Goal: Find specific fact: Find specific fact

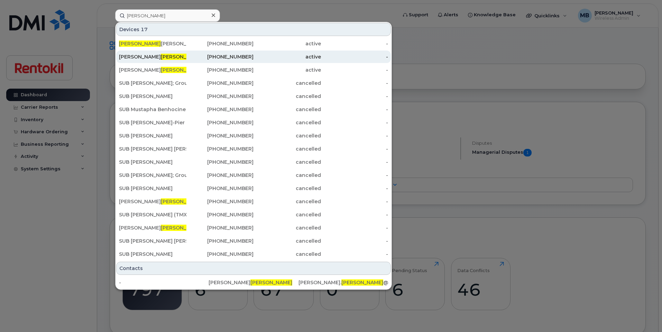
type input "[PERSON_NAME]"
click at [130, 54] on div "[PERSON_NAME]" at bounding box center [152, 56] width 67 height 7
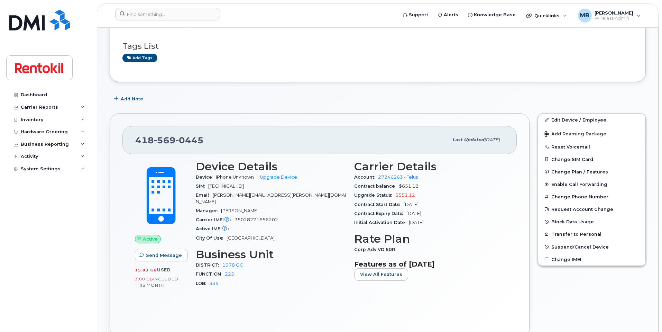
scroll to position [50, 0]
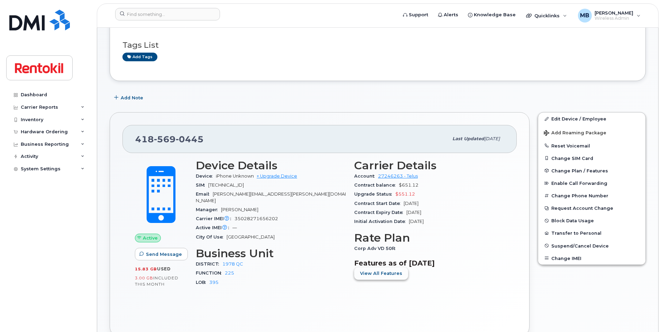
click at [382, 270] on span "View All Features" at bounding box center [381, 273] width 42 height 7
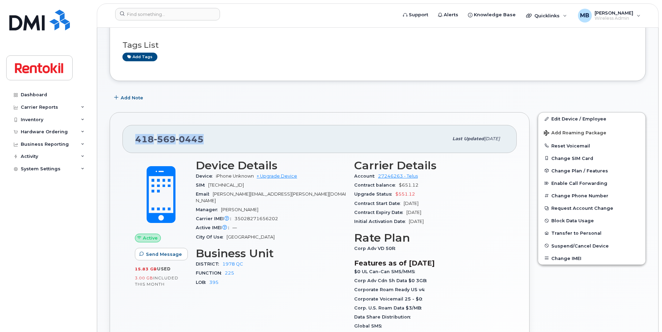
drag, startPoint x: 208, startPoint y: 136, endPoint x: 137, endPoint y: 135, distance: 71.6
click at [137, 135] on div "418 569 0445" at bounding box center [291, 138] width 313 height 15
copy span "418 569 0445"
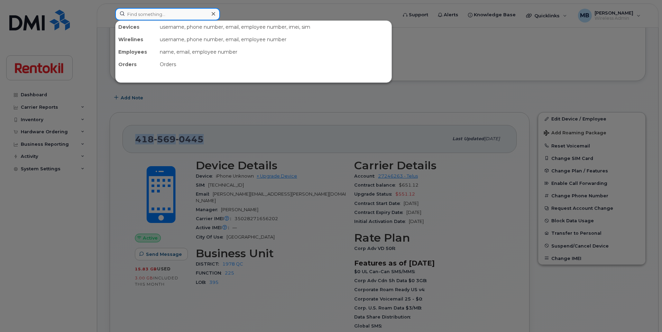
click at [190, 17] on input at bounding box center [167, 14] width 105 height 12
type input "tricia"
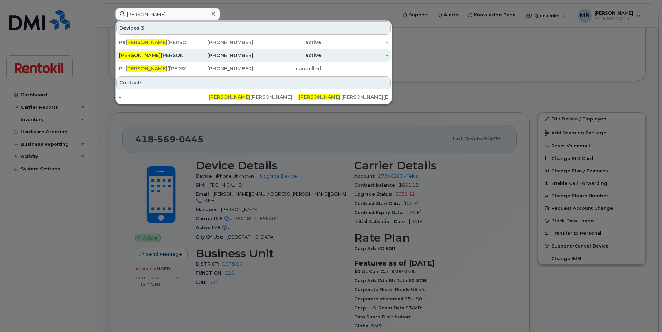
click at [210, 52] on div "905-703-7289" at bounding box center [219, 55] width 67 height 7
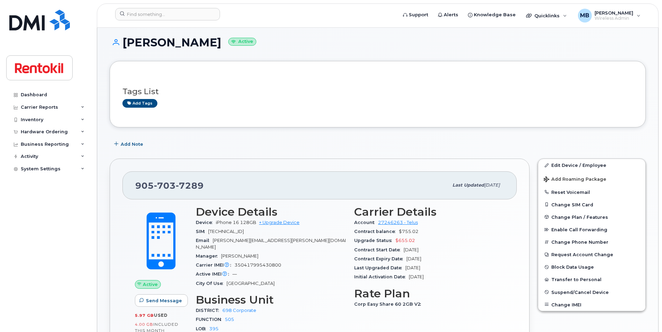
scroll to position [48, 0]
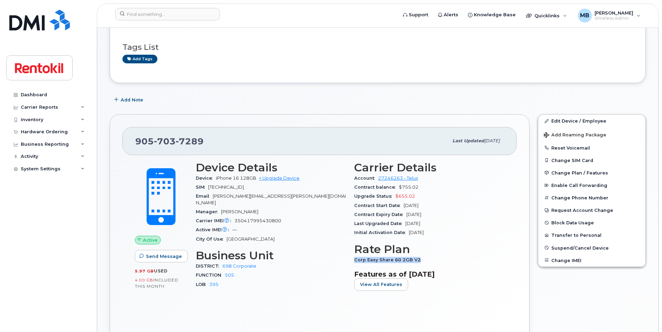
drag, startPoint x: 421, startPoint y: 256, endPoint x: 352, endPoint y: 258, distance: 69.2
click at [352, 258] on div "Carrier Details Account 27246263 - Telus Contract balance $755.02 Upgrade Statu…" at bounding box center [429, 228] width 158 height 143
copy span "Corp Easy Share 60 2GB V2"
